Goal: Information Seeking & Learning: Check status

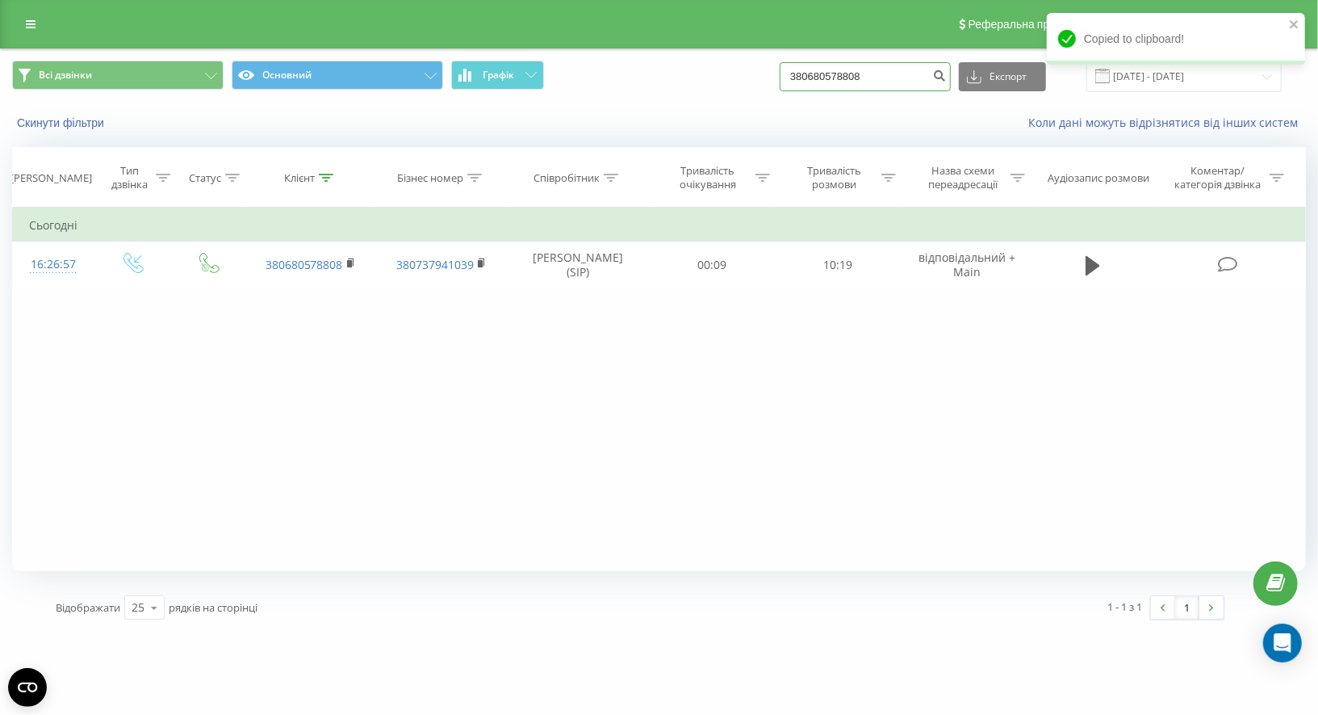
click at [839, 82] on input "380680578808" at bounding box center [865, 76] width 171 height 29
paste input "734863373"
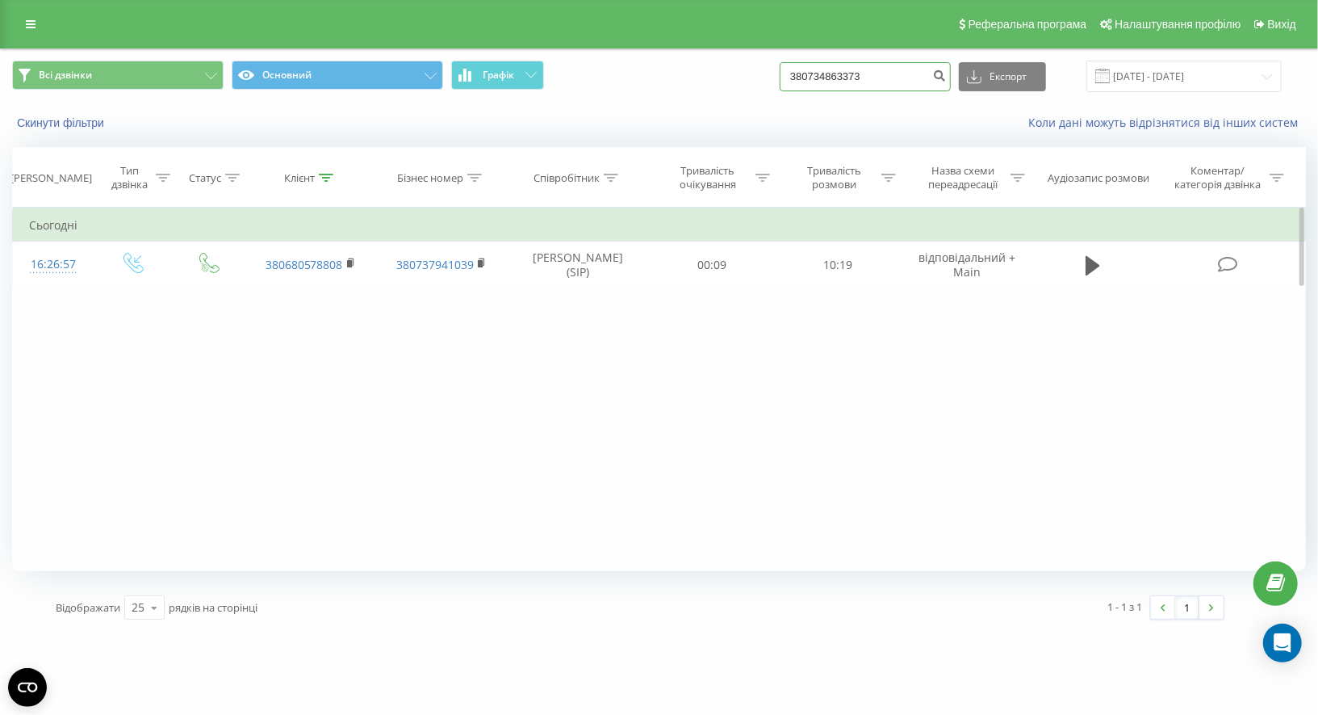
type input "380734863373"
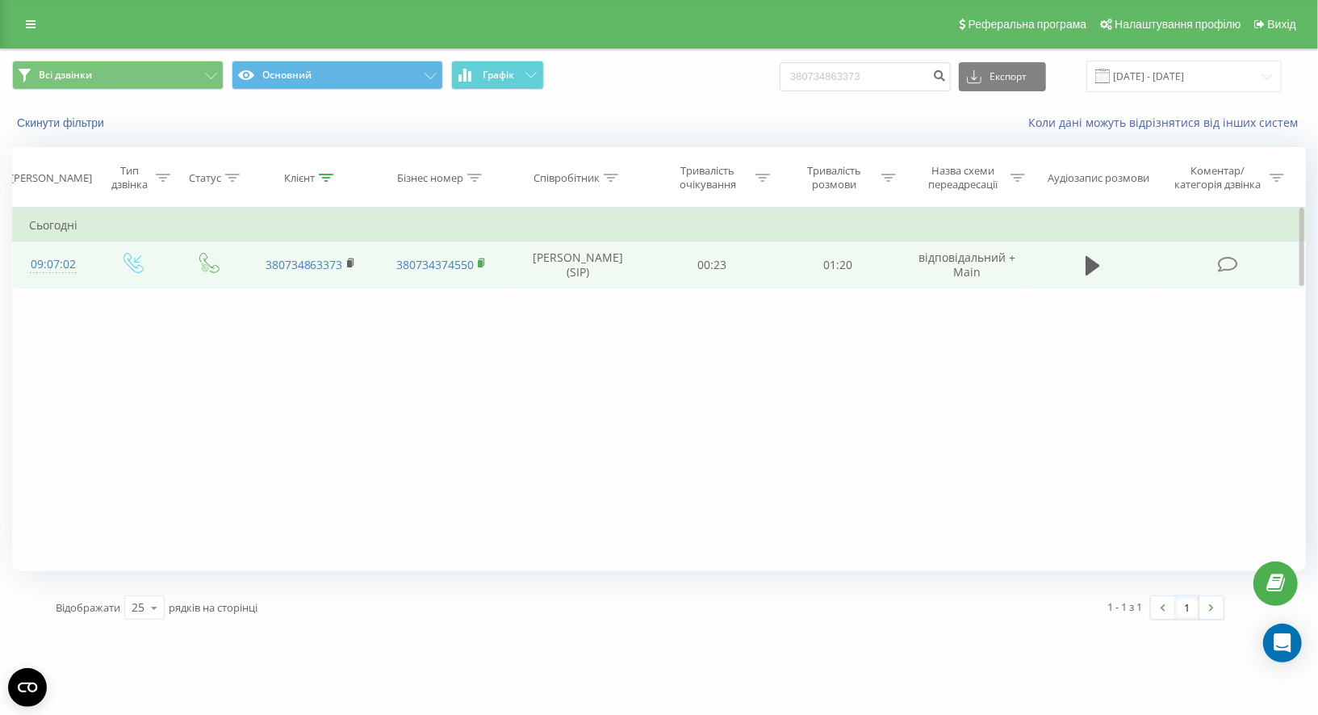
click at [481, 260] on rect at bounding box center [480, 263] width 5 height 7
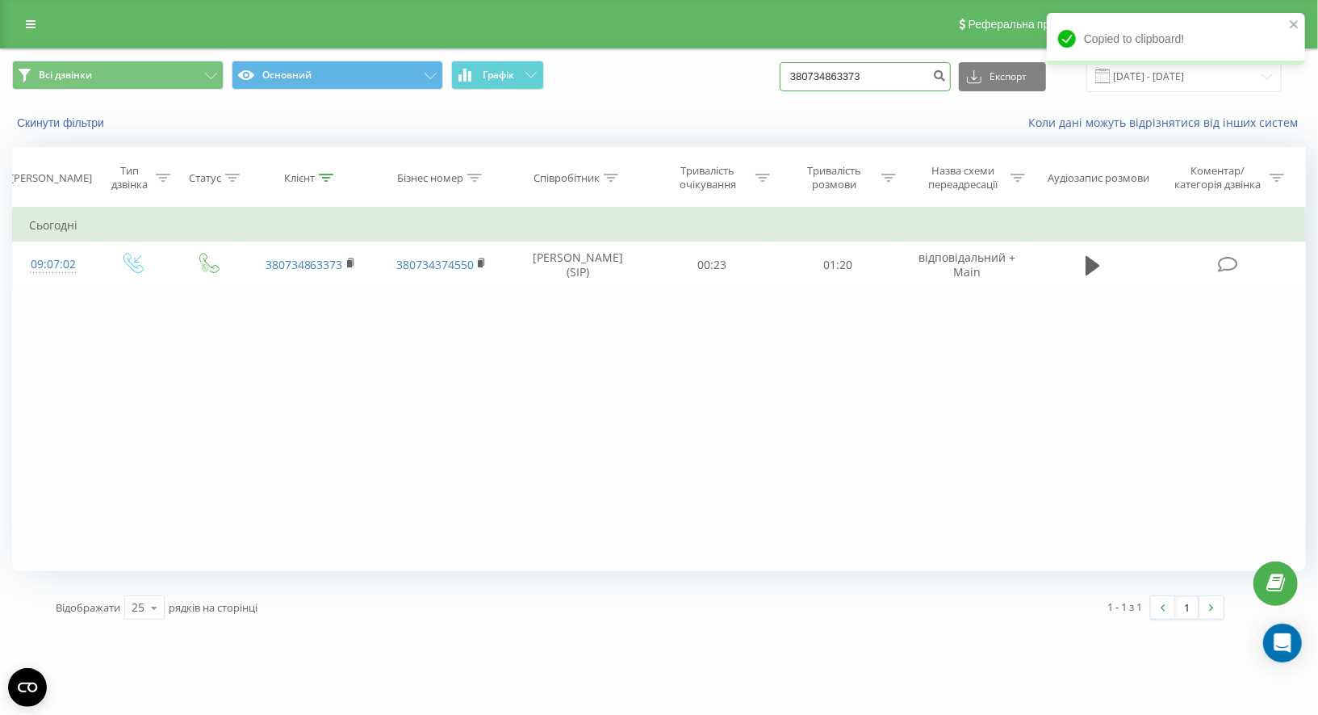
click at [873, 70] on input "380734863373" at bounding box center [865, 76] width 171 height 29
paste input "935619451"
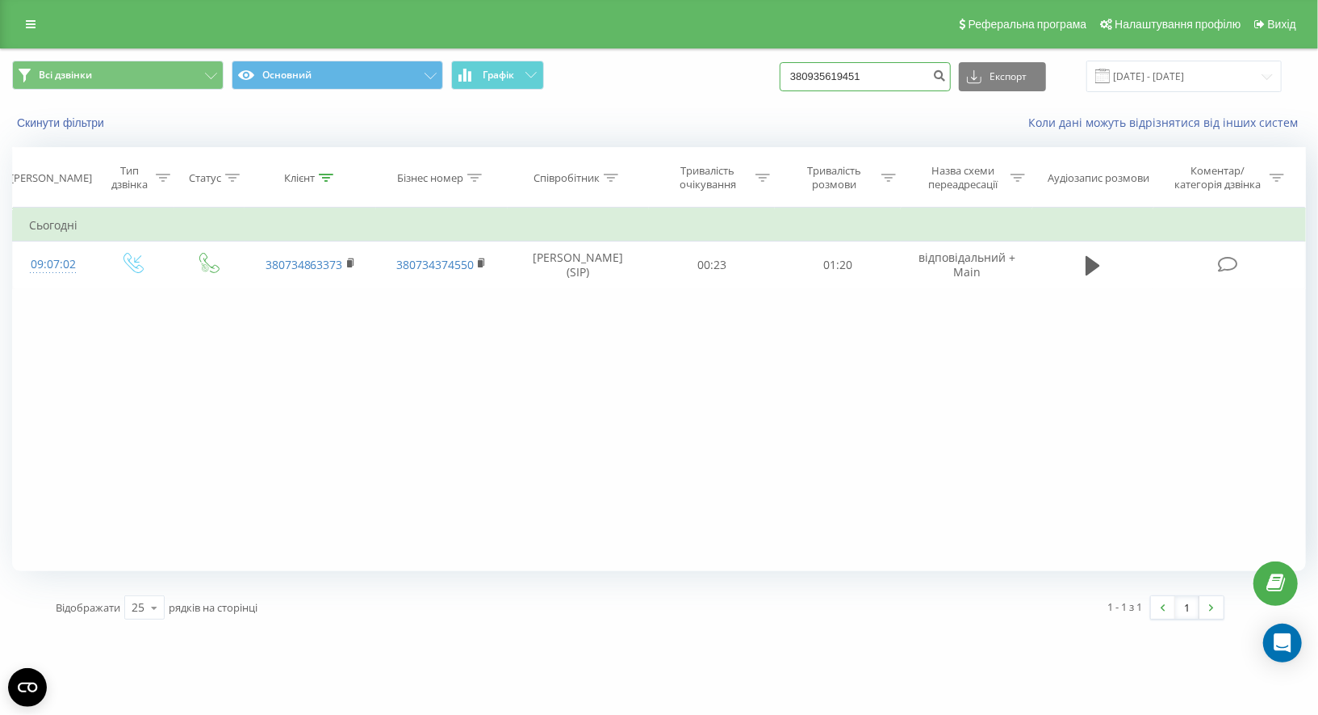
type input "380935619451"
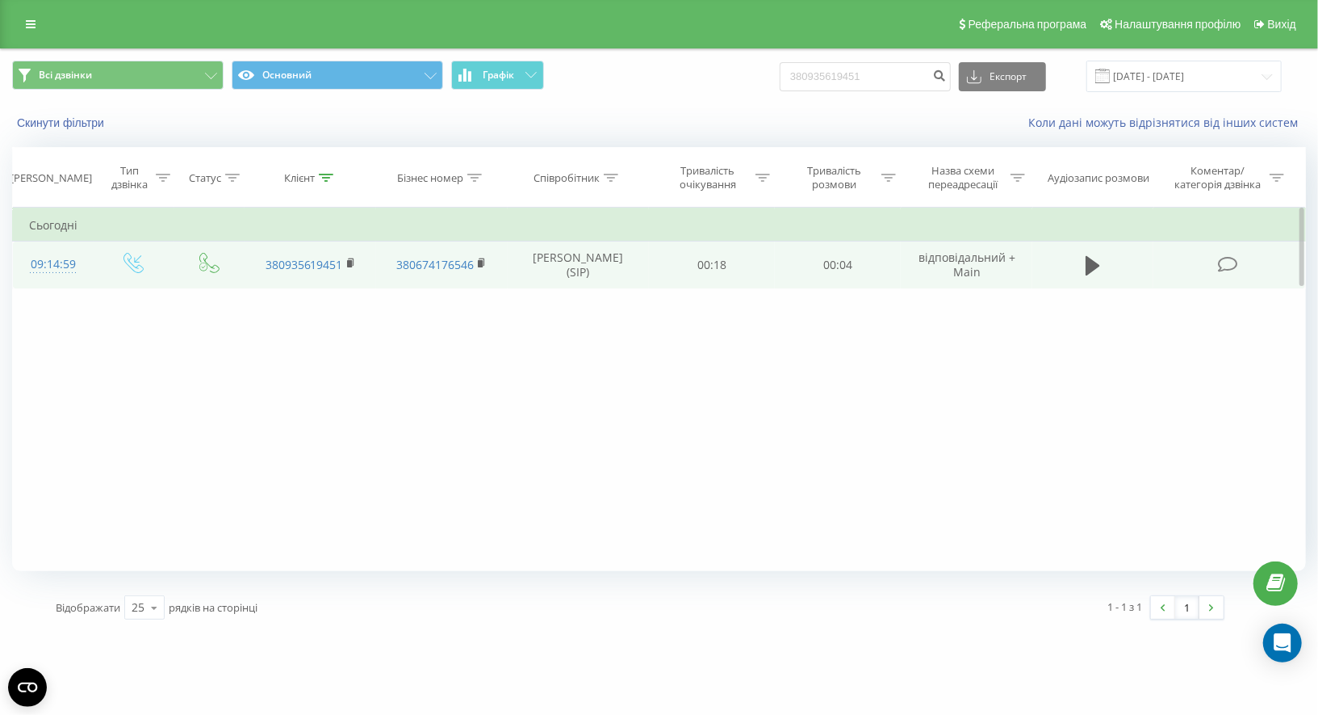
click at [484, 254] on td "380674176546" at bounding box center [442, 264] width 132 height 47
click at [484, 257] on span at bounding box center [482, 264] width 9 height 15
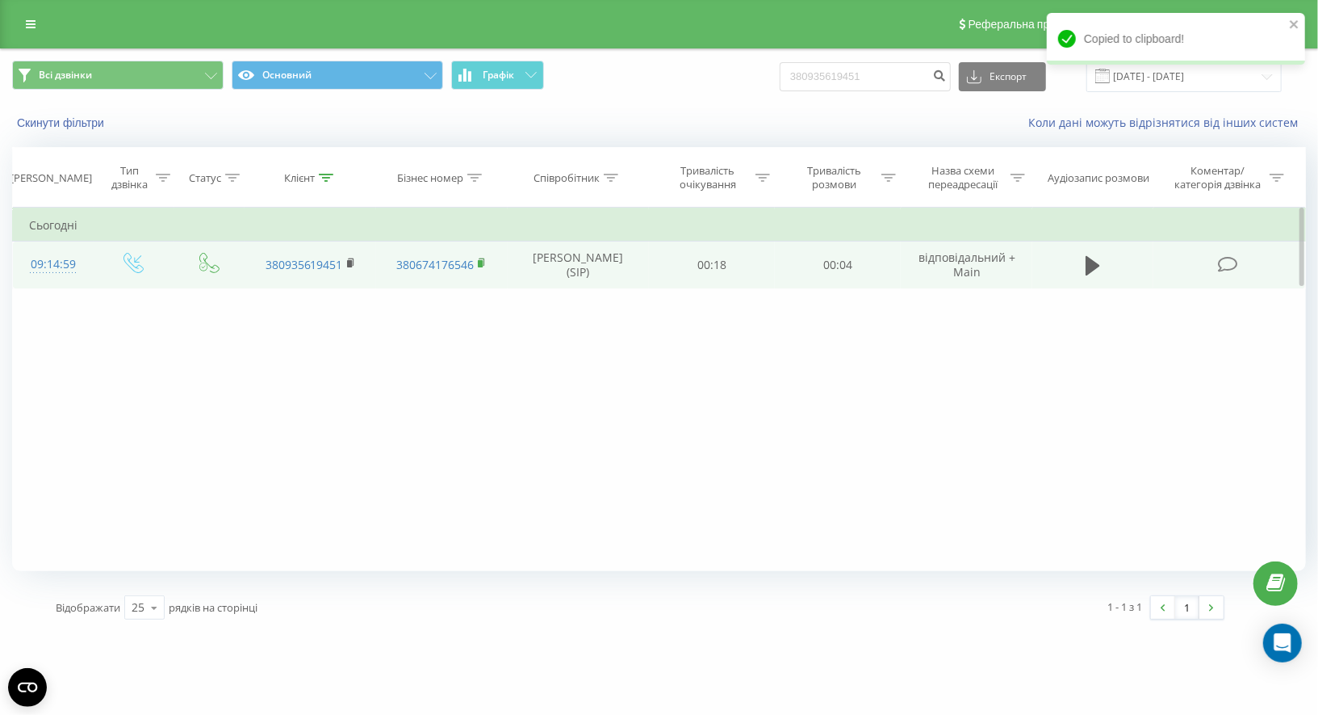
click at [483, 258] on icon at bounding box center [482, 263] width 9 height 11
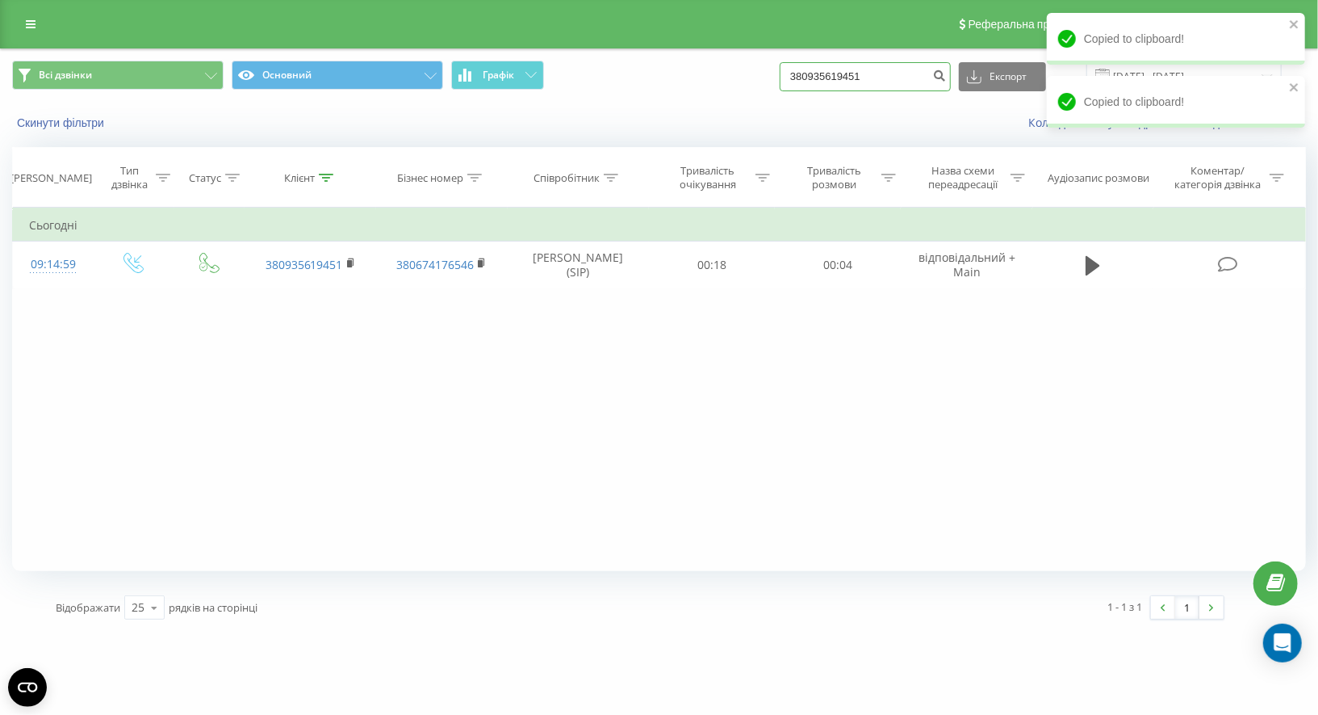
click at [836, 71] on input "380935619451" at bounding box center [865, 76] width 171 height 29
paste input "688323709"
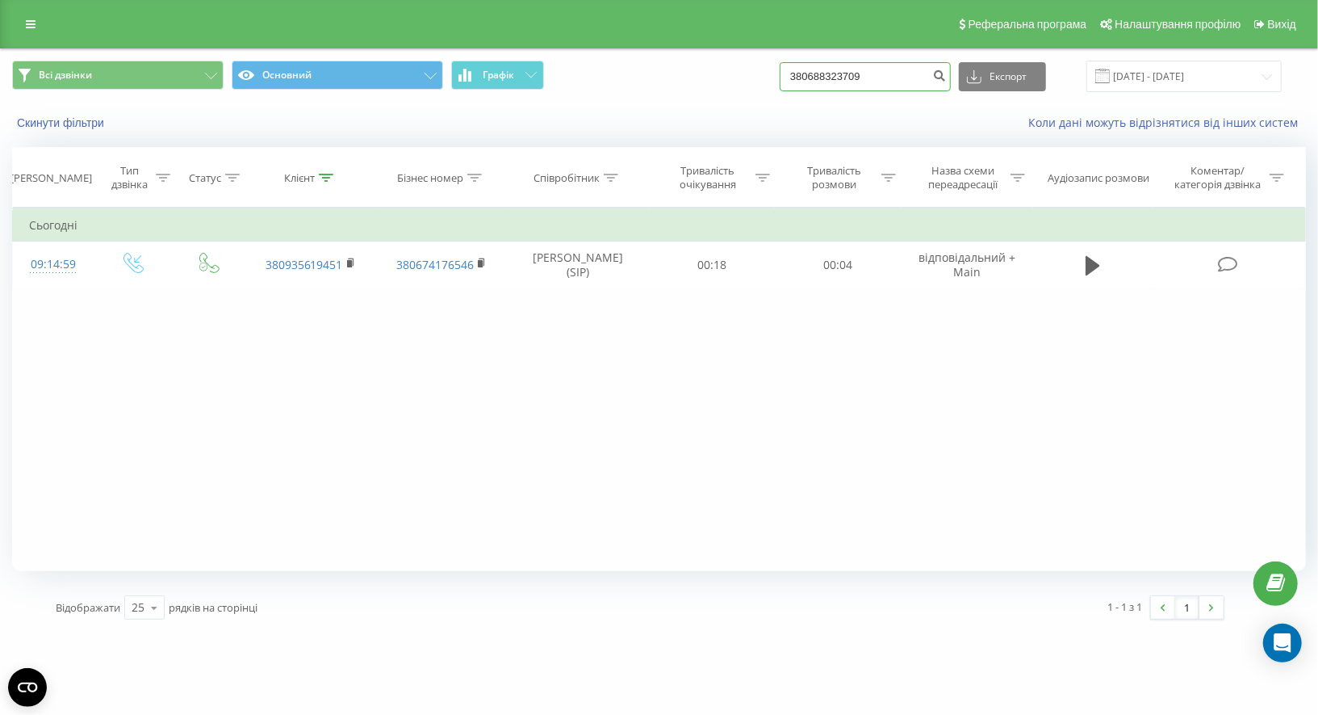
type input "380688323709"
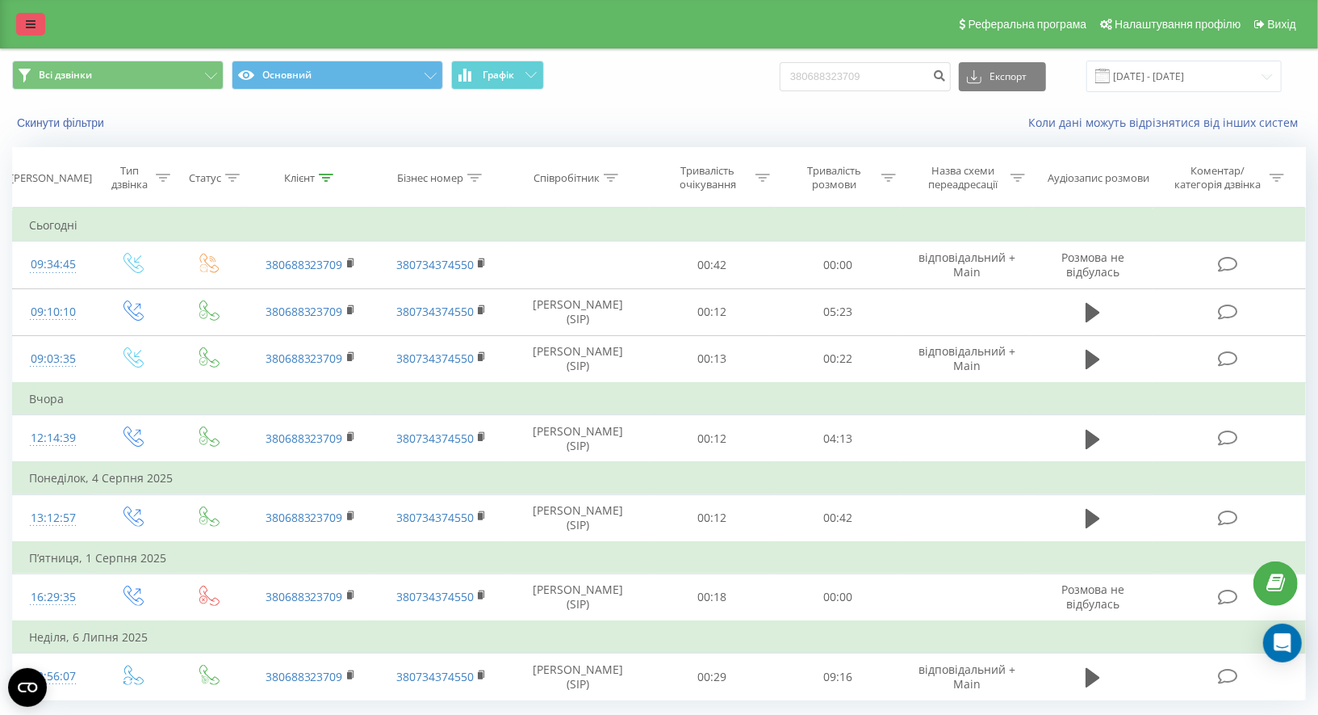
click at [33, 23] on icon at bounding box center [31, 24] width 10 height 11
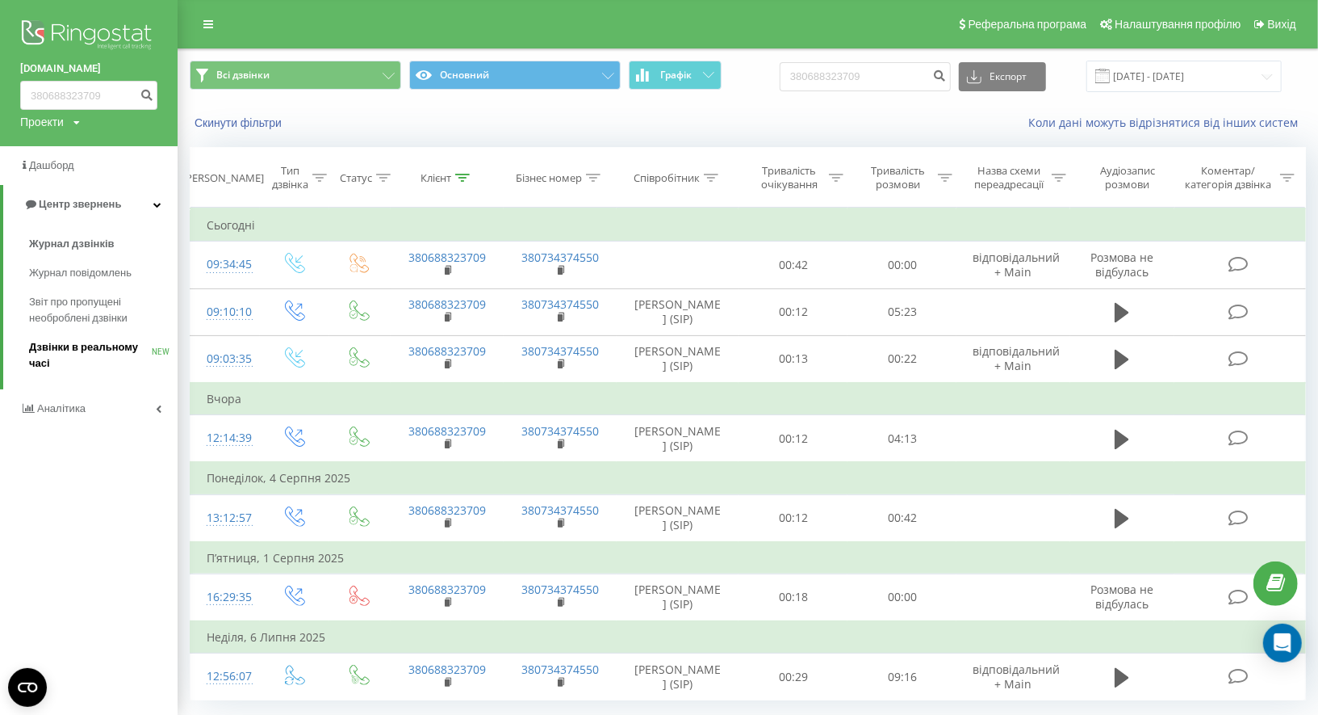
click at [86, 343] on span "Дзвінки в реальному часі" at bounding box center [90, 355] width 123 height 32
